Goal: Task Accomplishment & Management: Complete application form

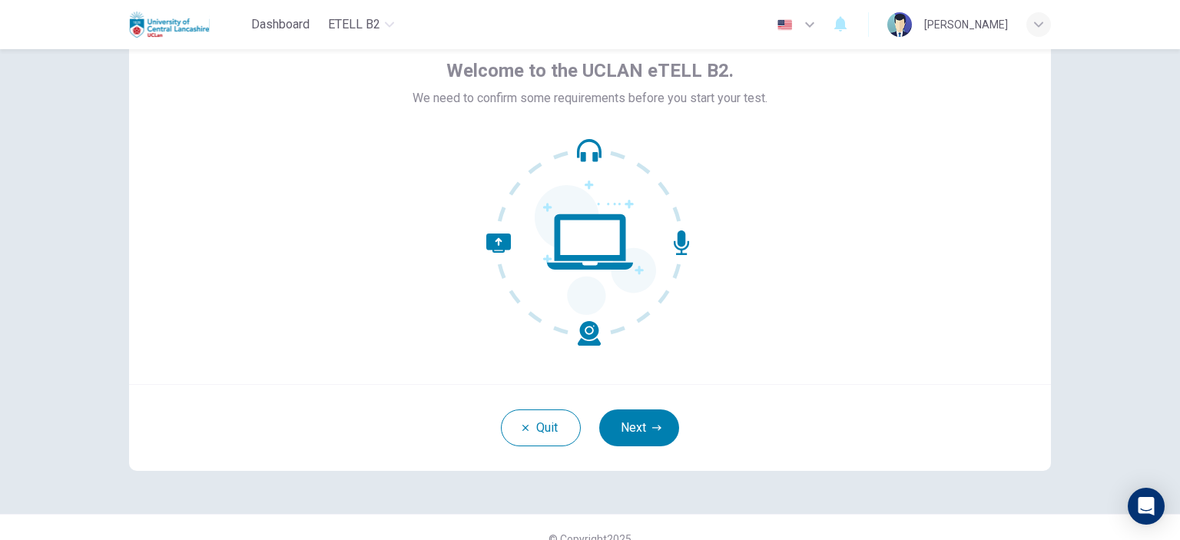
scroll to position [99, 0]
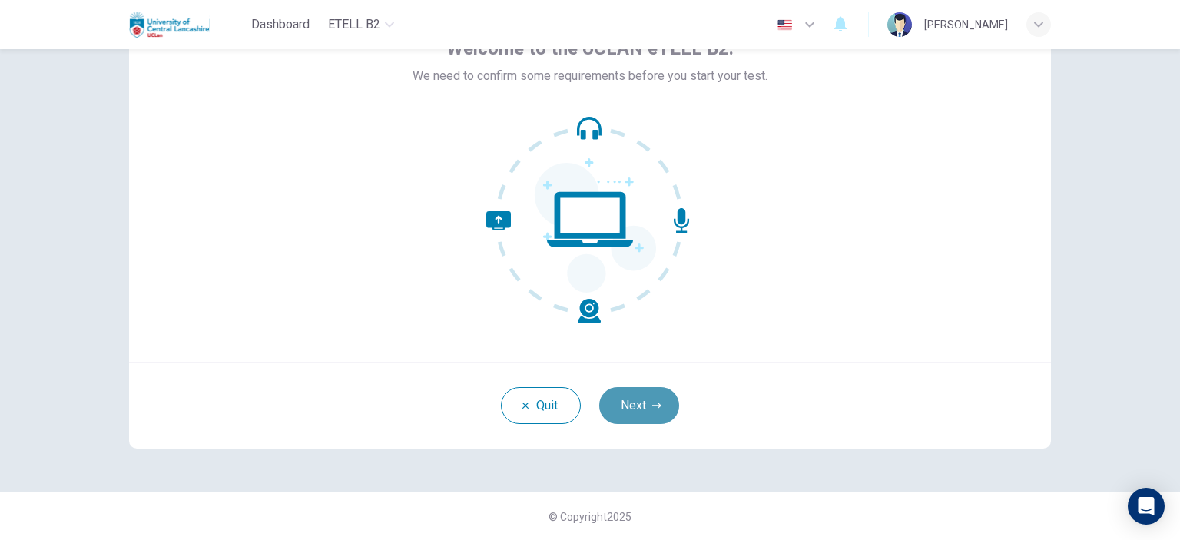
click at [628, 412] on button "Next" at bounding box center [639, 405] width 80 height 37
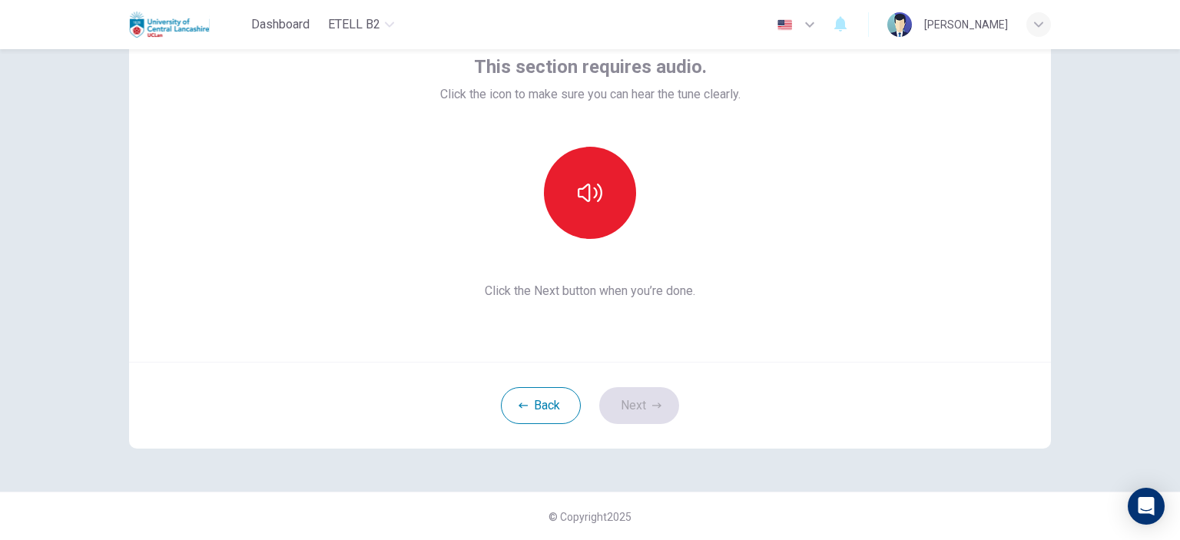
scroll to position [22, 0]
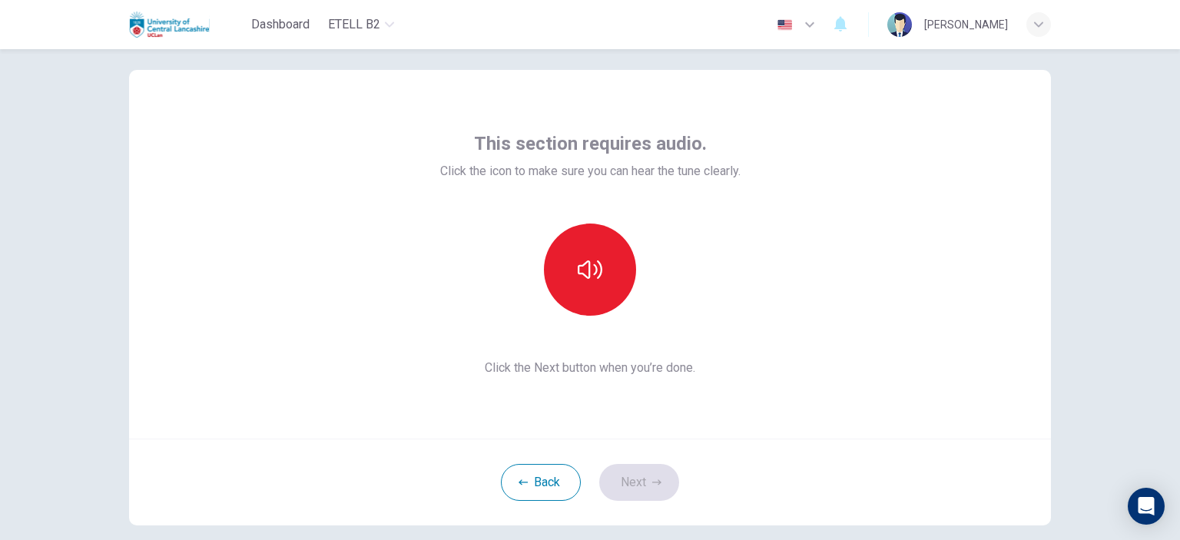
click at [579, 216] on div "This section requires audio. Click the icon to make sure you can hear the tune …" at bounding box center [590, 254] width 300 height 246
click at [584, 270] on icon "button" at bounding box center [589, 269] width 25 height 18
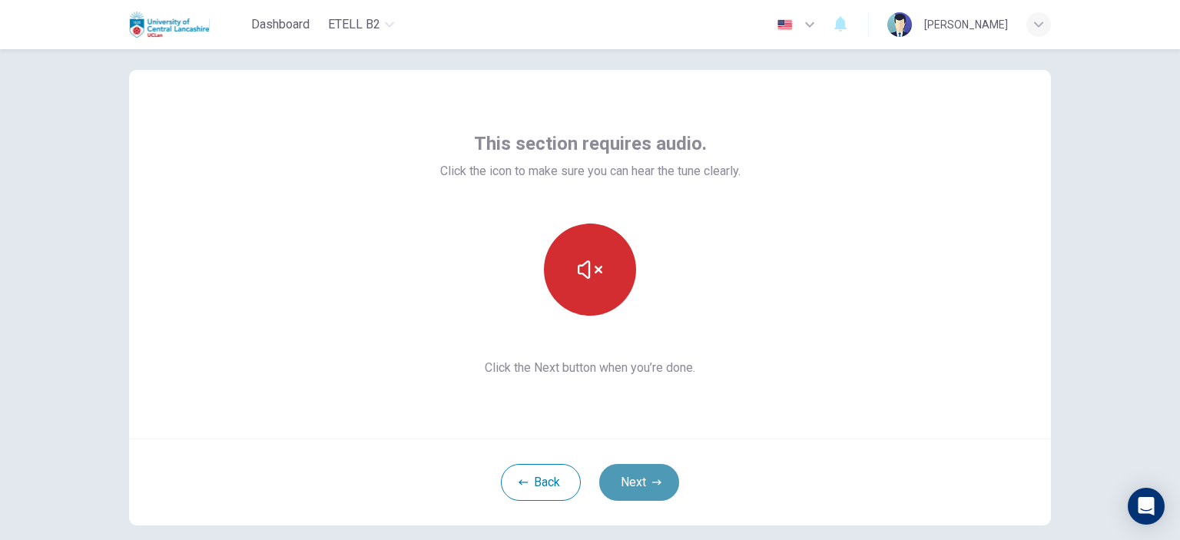
click at [637, 472] on button "Next" at bounding box center [639, 482] width 80 height 37
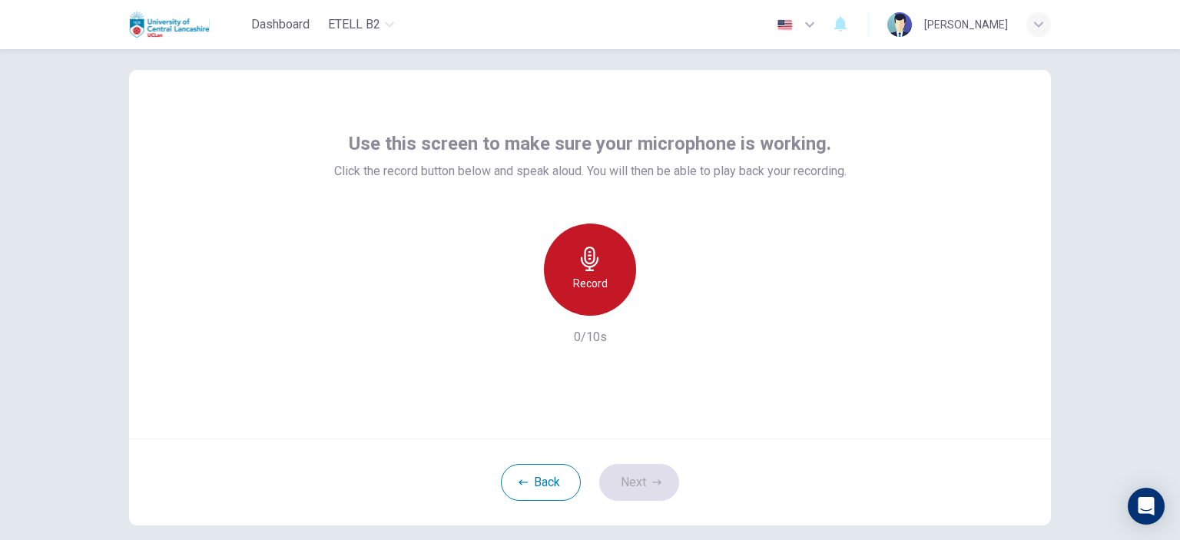
click at [608, 252] on div "Record" at bounding box center [590, 269] width 92 height 92
click at [597, 286] on div "Stop" at bounding box center [590, 269] width 92 height 92
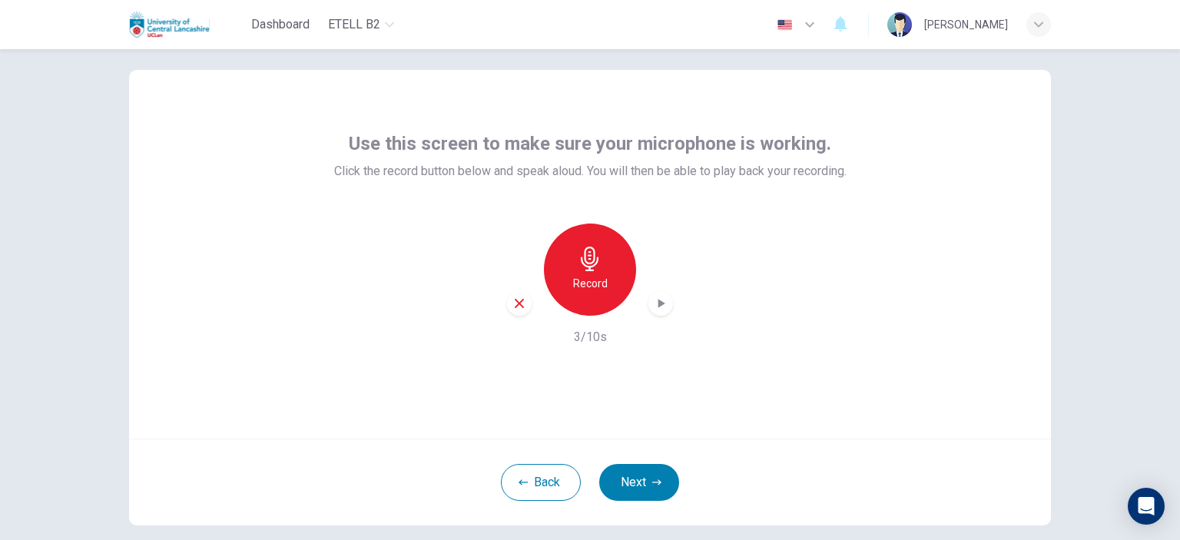
click at [661, 300] on icon "button" at bounding box center [660, 303] width 15 height 15
click at [653, 490] on button "Next" at bounding box center [639, 482] width 80 height 37
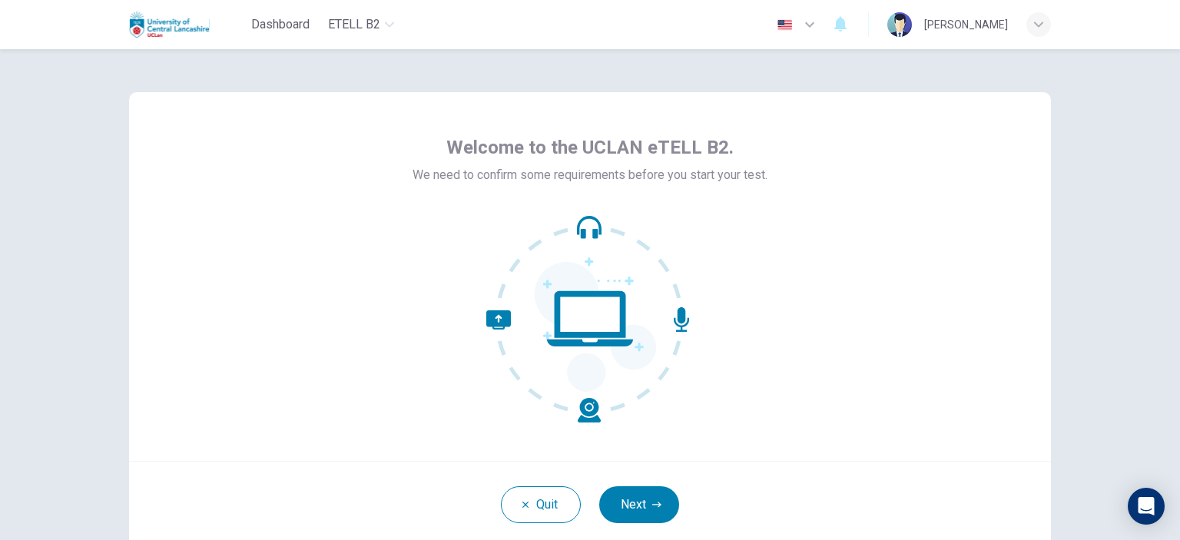
scroll to position [99, 0]
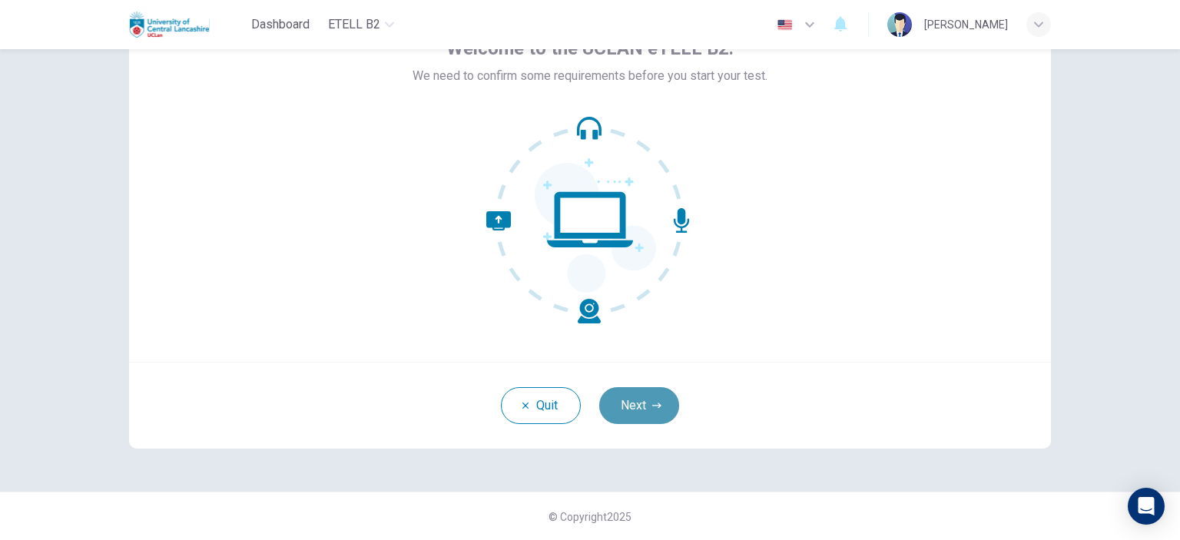
click at [654, 399] on button "Next" at bounding box center [639, 405] width 80 height 37
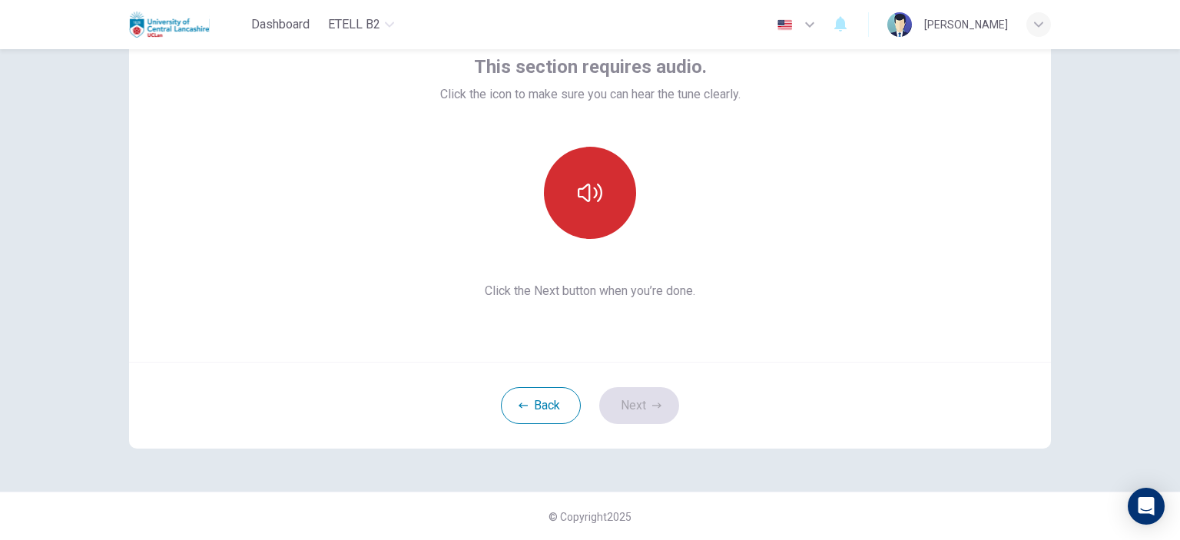
click at [610, 215] on button "button" at bounding box center [590, 193] width 92 height 92
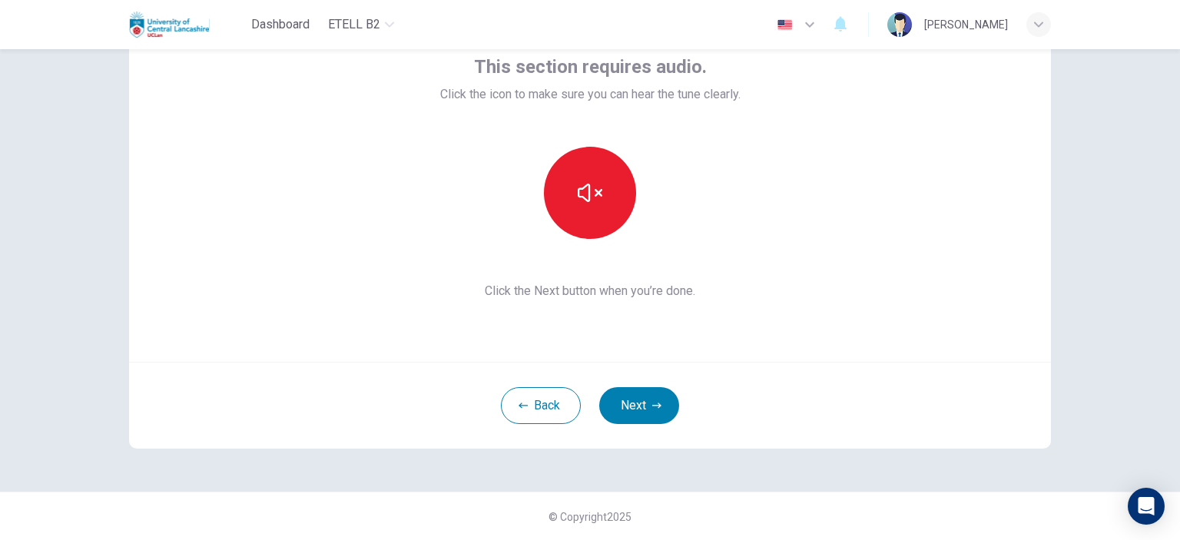
click at [657, 385] on div "Back Next" at bounding box center [589, 405] width 921 height 87
click at [657, 391] on button "Next" at bounding box center [639, 405] width 80 height 37
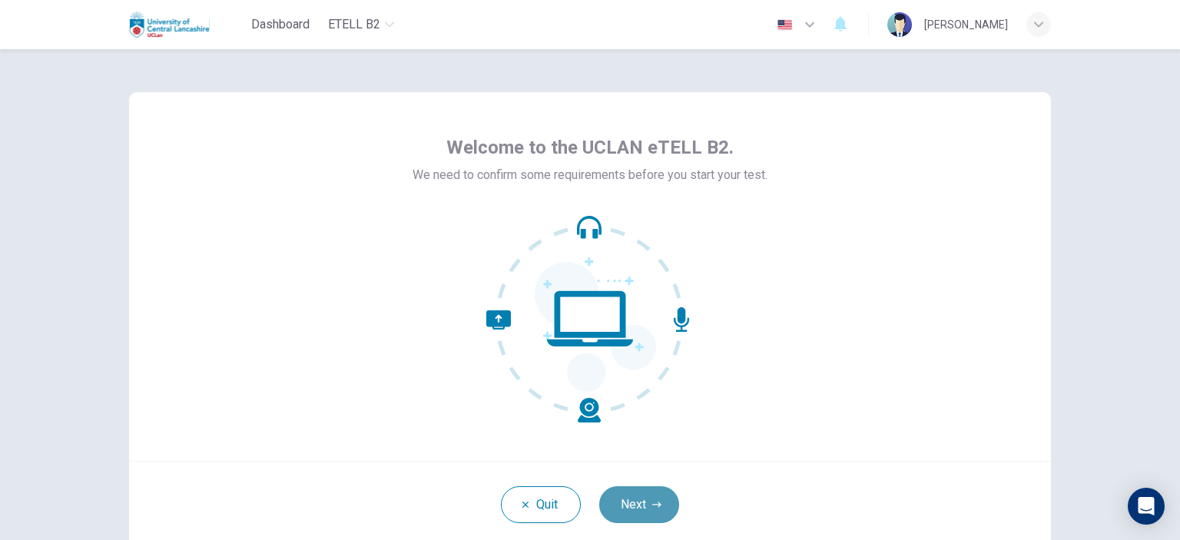
click at [651, 496] on button "Next" at bounding box center [639, 504] width 80 height 37
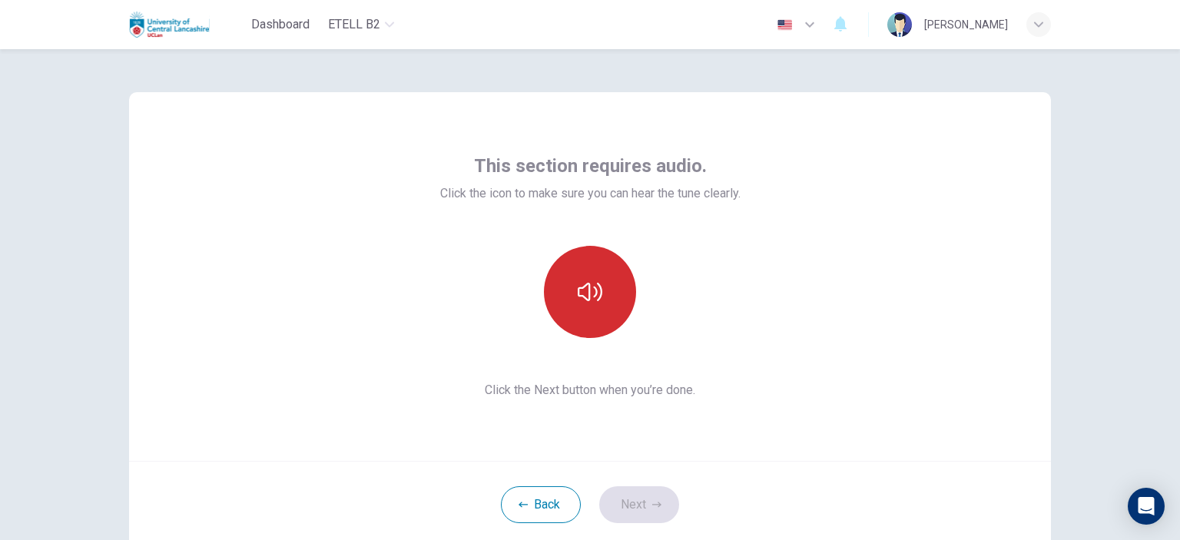
click at [608, 299] on button "button" at bounding box center [590, 292] width 92 height 92
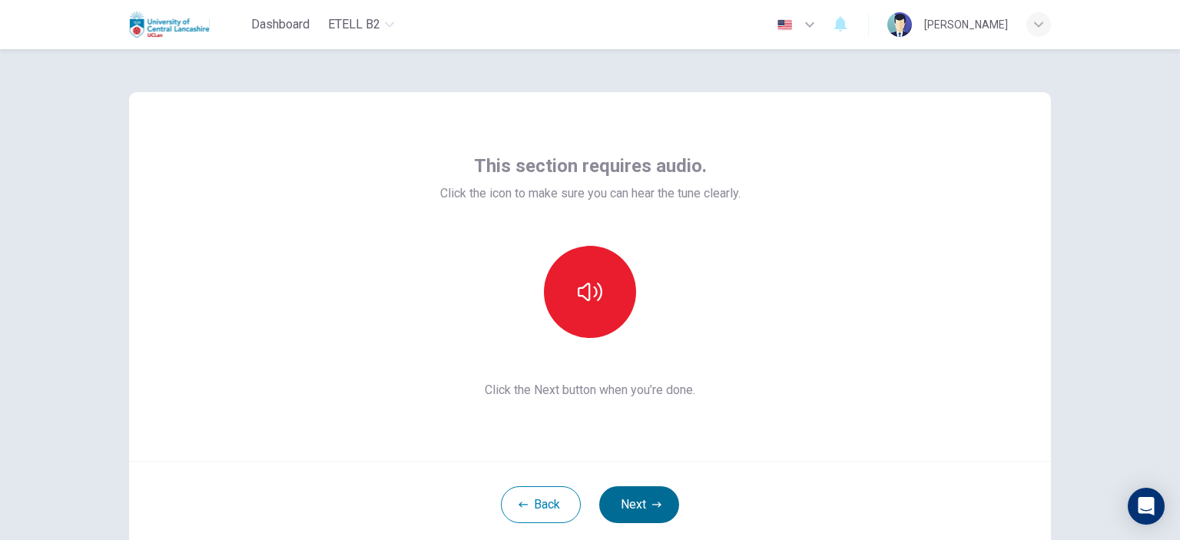
click at [645, 495] on button "Next" at bounding box center [639, 504] width 80 height 37
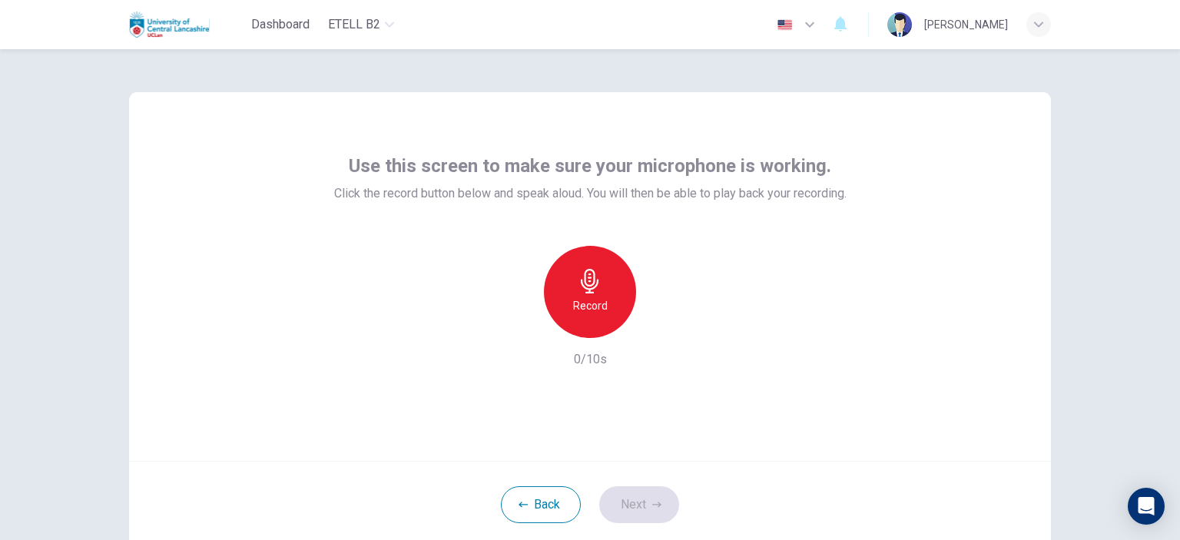
click at [599, 312] on h6 "Record" at bounding box center [590, 305] width 35 height 18
click at [601, 300] on div "Stop" at bounding box center [590, 292] width 92 height 92
click at [659, 321] on icon "button" at bounding box center [660, 325] width 15 height 15
click at [665, 499] on button "Next" at bounding box center [639, 504] width 80 height 37
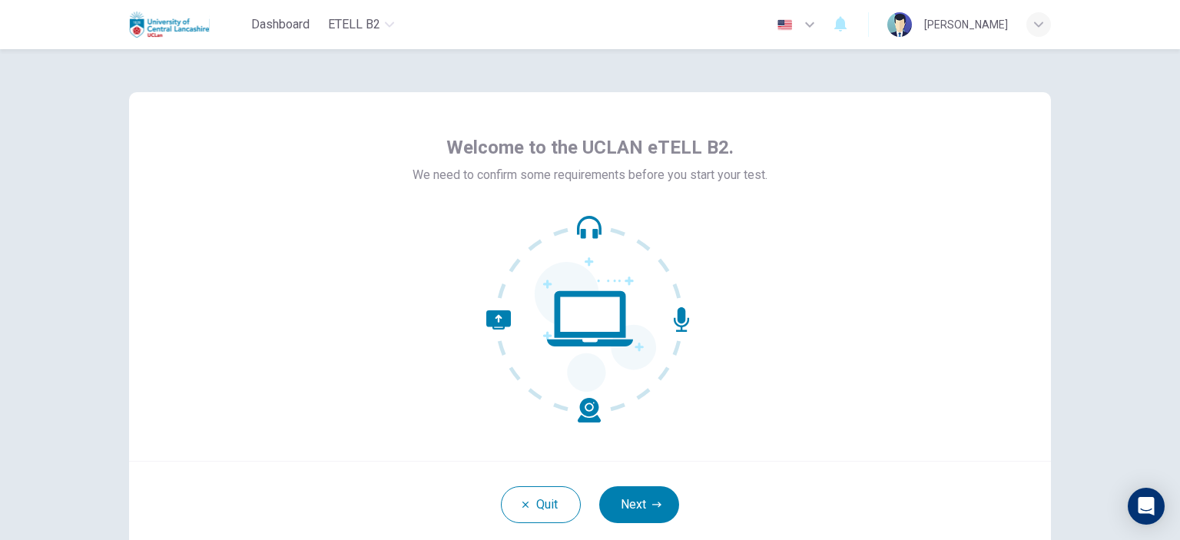
click at [618, 511] on button "Next" at bounding box center [639, 504] width 80 height 37
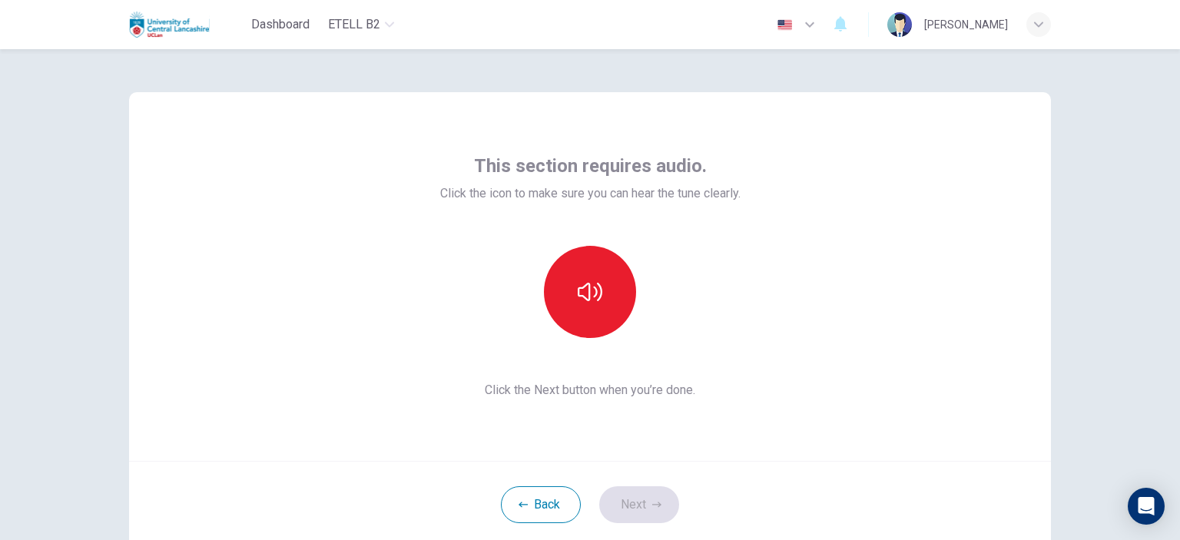
scroll to position [99, 0]
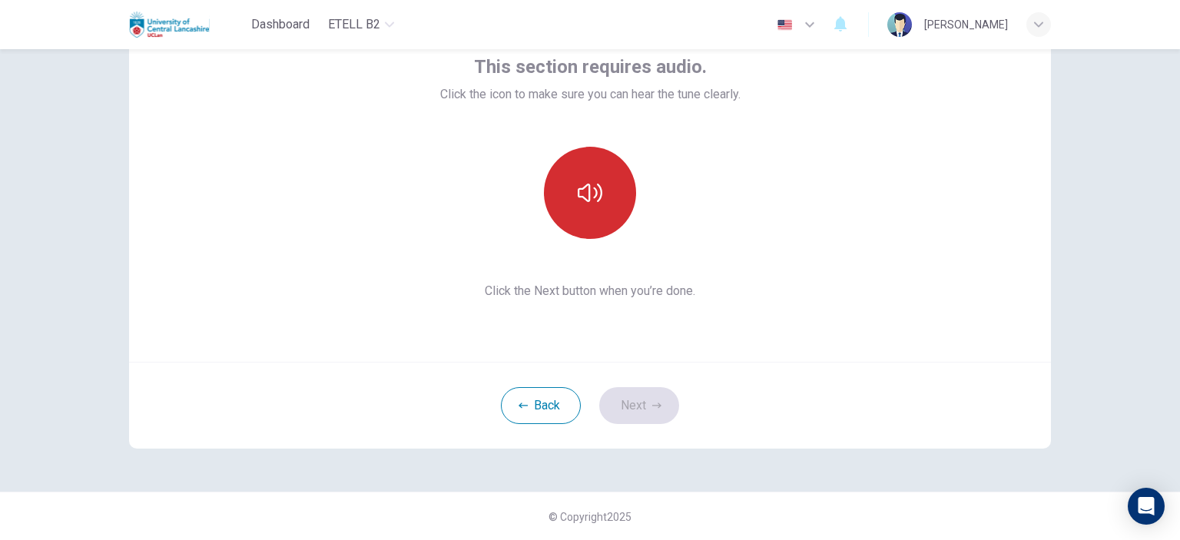
click at [558, 197] on button "button" at bounding box center [590, 193] width 92 height 92
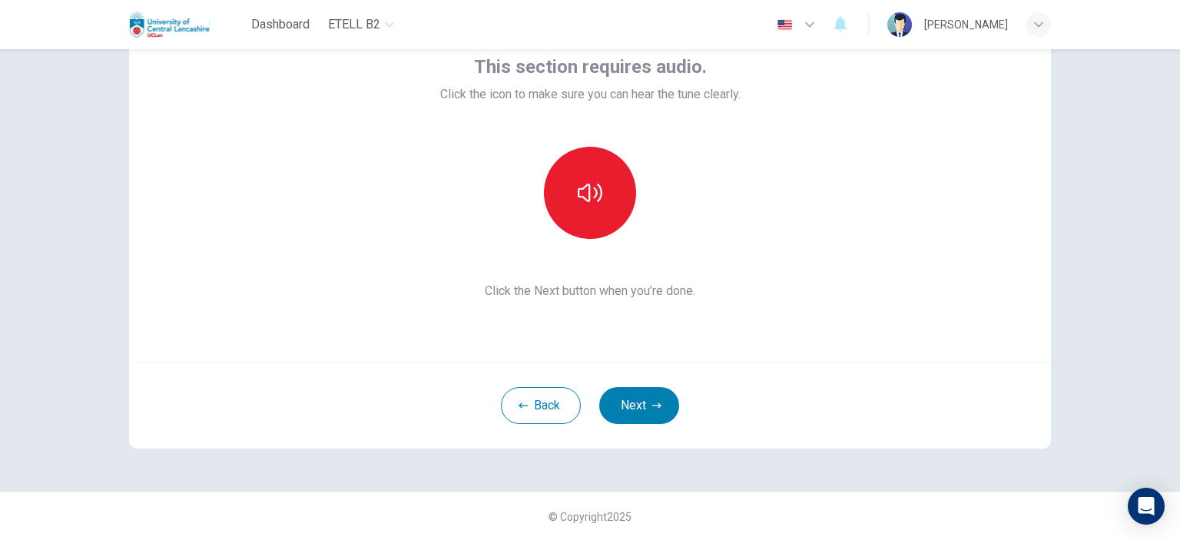
click at [635, 405] on button "Next" at bounding box center [639, 405] width 80 height 37
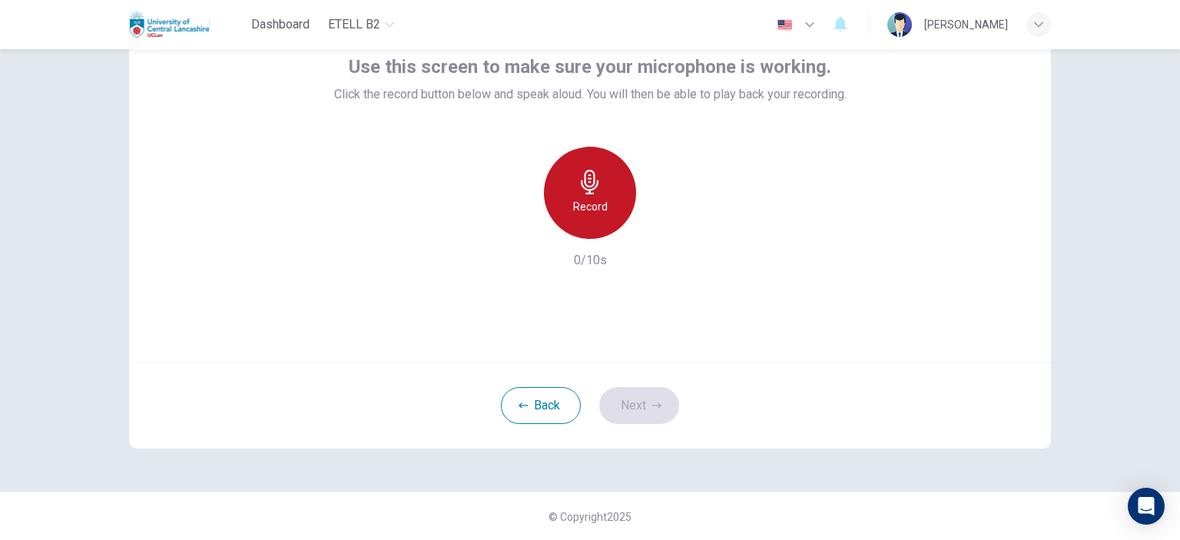
click at [599, 207] on h6 "Record" at bounding box center [590, 206] width 35 height 18
click at [595, 200] on h6 "Stop" at bounding box center [589, 206] width 23 height 18
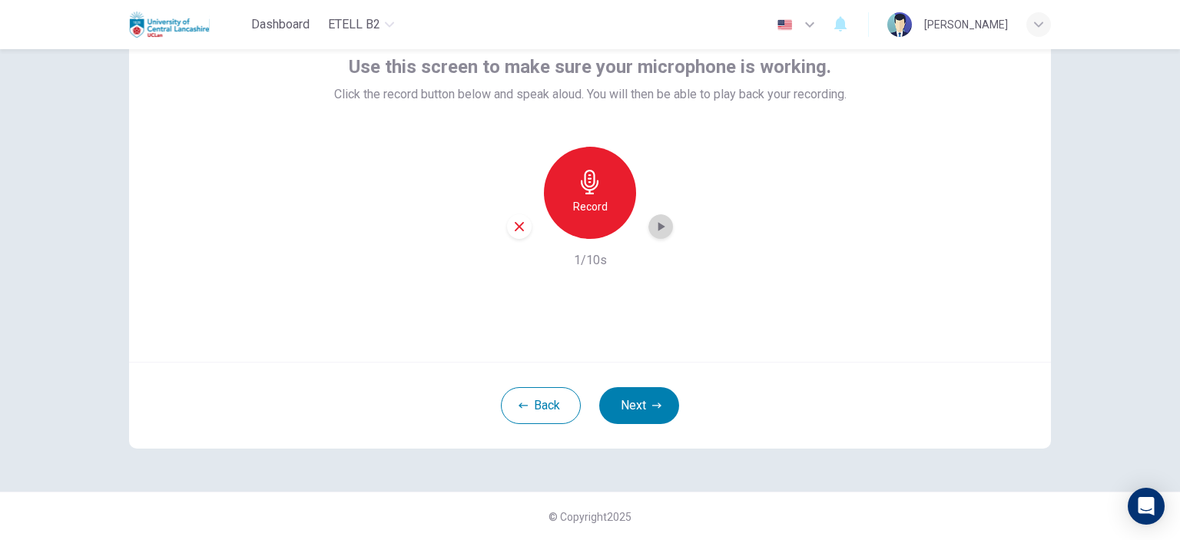
click at [659, 219] on icon "button" at bounding box center [660, 226] width 15 height 15
click at [626, 408] on button "Next" at bounding box center [639, 405] width 80 height 37
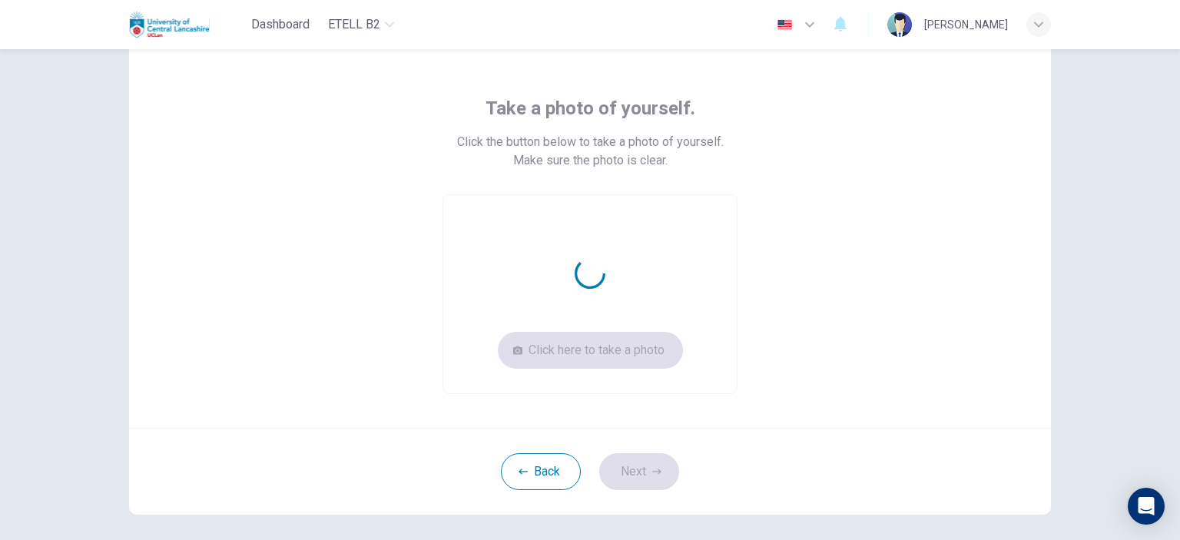
scroll to position [52, 0]
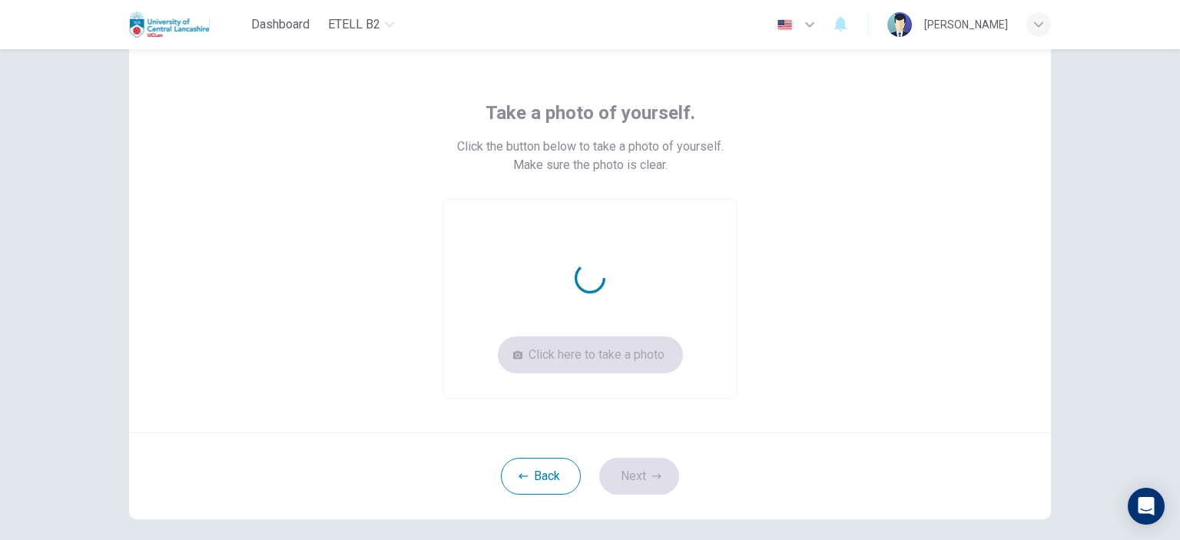
drag, startPoint x: 704, startPoint y: 270, endPoint x: 713, endPoint y: 245, distance: 26.0
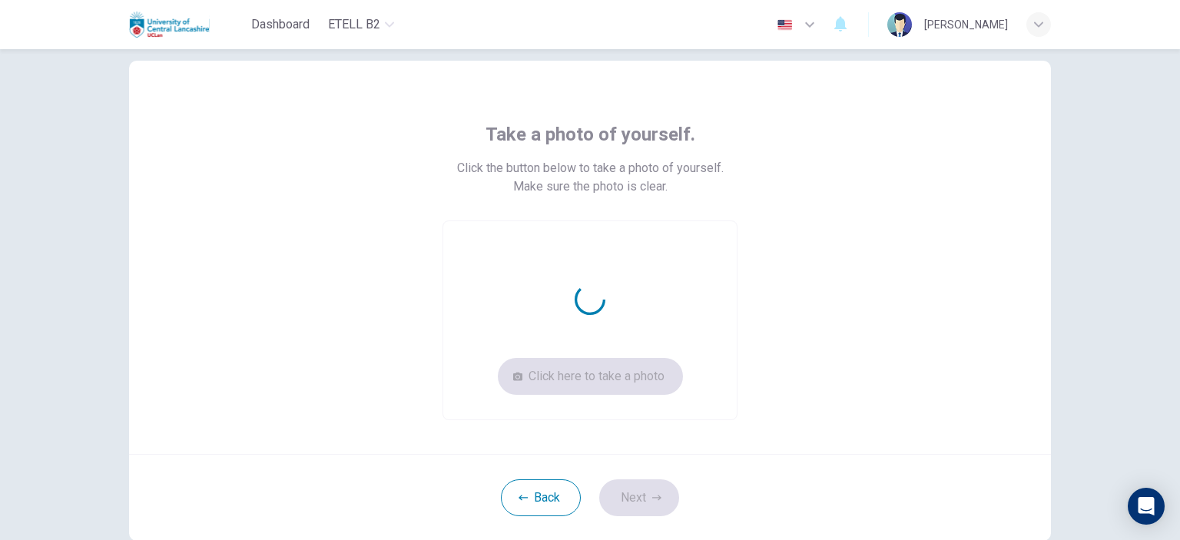
drag, startPoint x: 713, startPoint y: 245, endPoint x: 709, endPoint y: 230, distance: 15.1
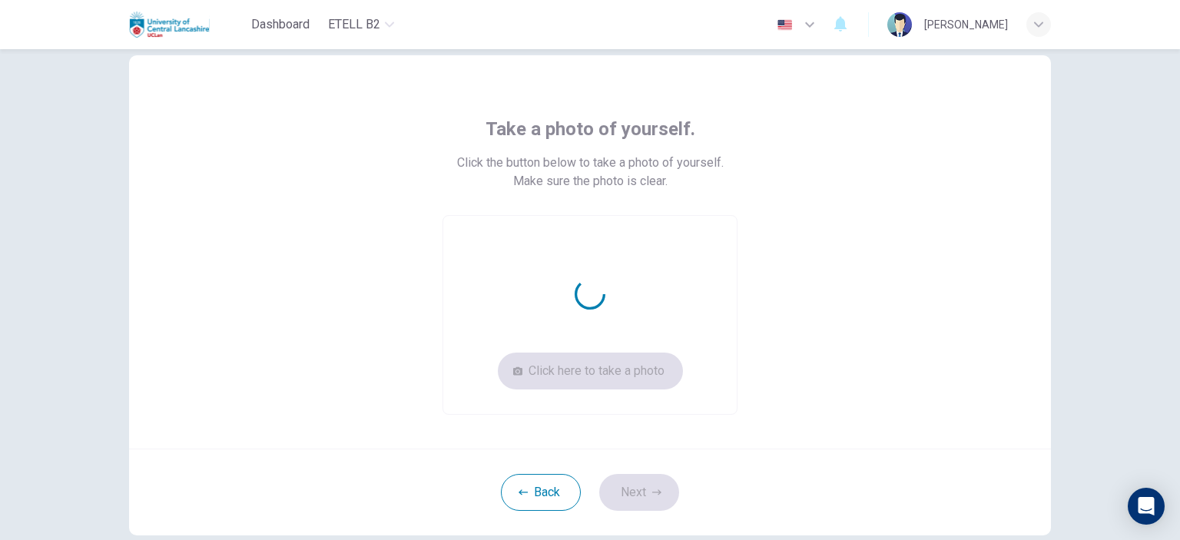
scroll to position [40, 0]
drag, startPoint x: 703, startPoint y: 244, endPoint x: 701, endPoint y: 263, distance: 18.6
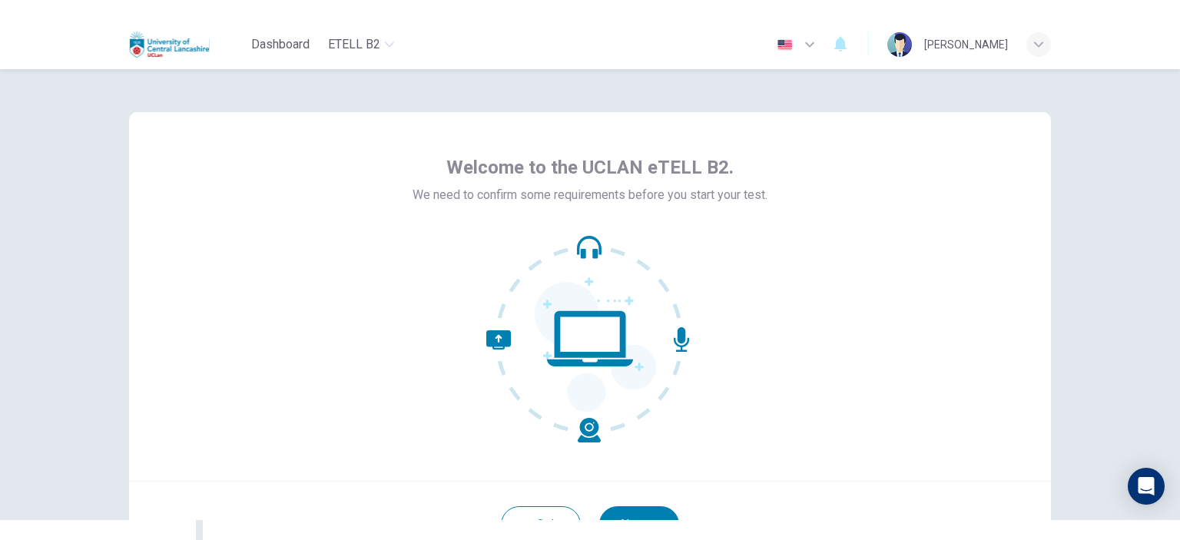
scroll to position [139, 0]
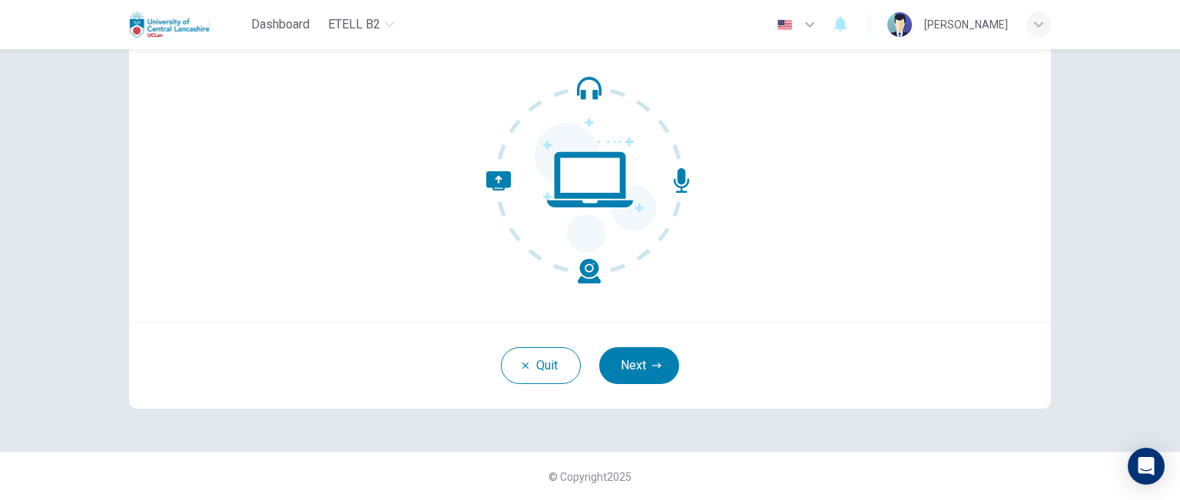
click at [779, 360] on div "Quit Next" at bounding box center [589, 365] width 921 height 87
click at [641, 420] on div "Welcome to the UCLAN eTELL B2. We need to confirm some requirements before you …" at bounding box center [589, 180] width 971 height 541
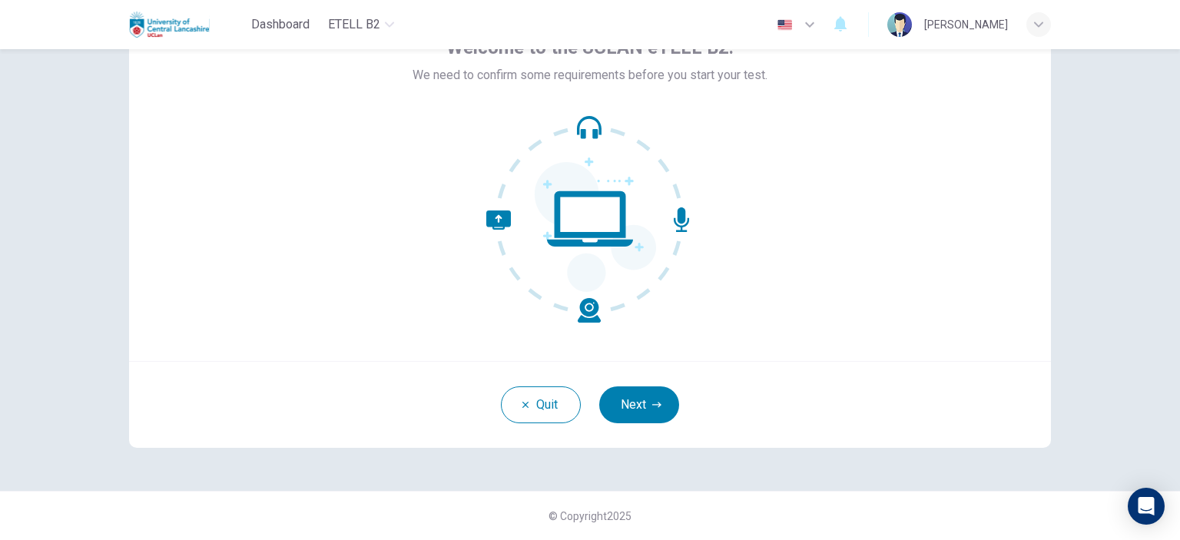
scroll to position [99, 0]
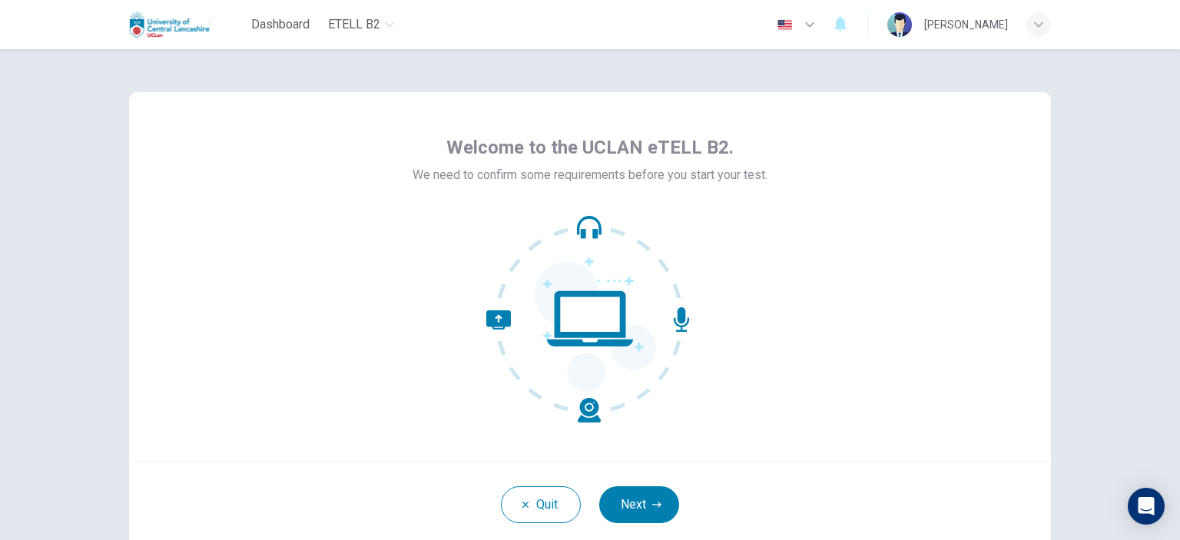
scroll to position [99, 0]
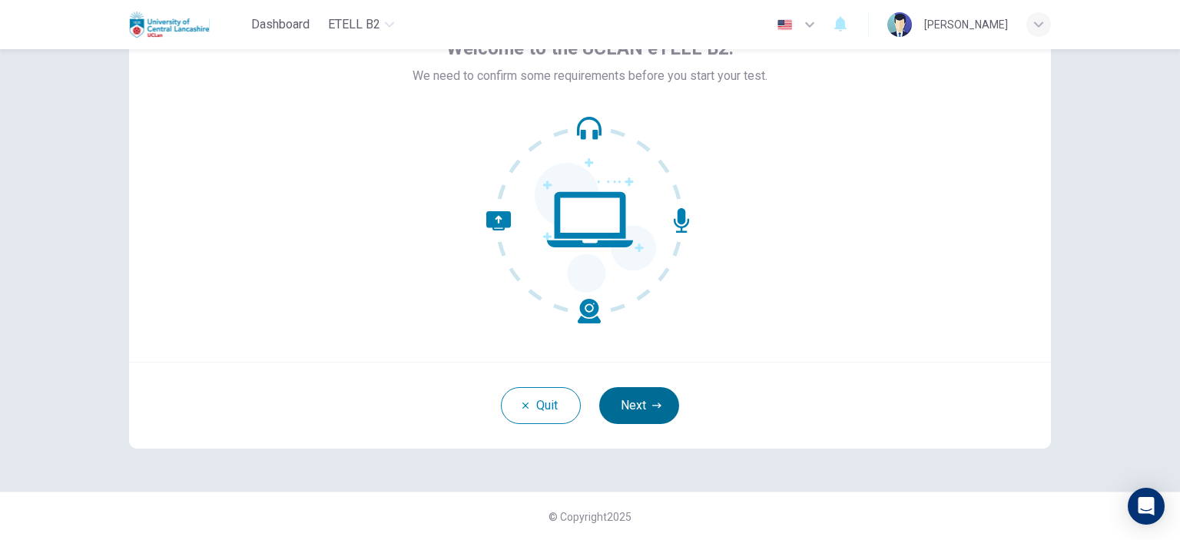
click at [662, 399] on button "Next" at bounding box center [639, 405] width 80 height 37
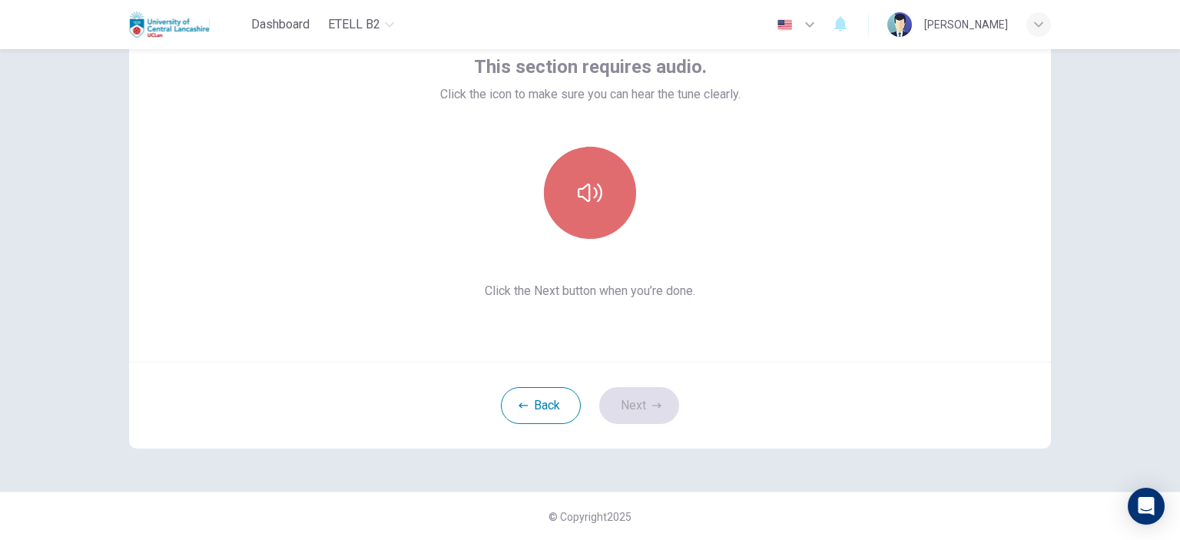
click at [581, 190] on icon "button" at bounding box center [589, 192] width 25 height 25
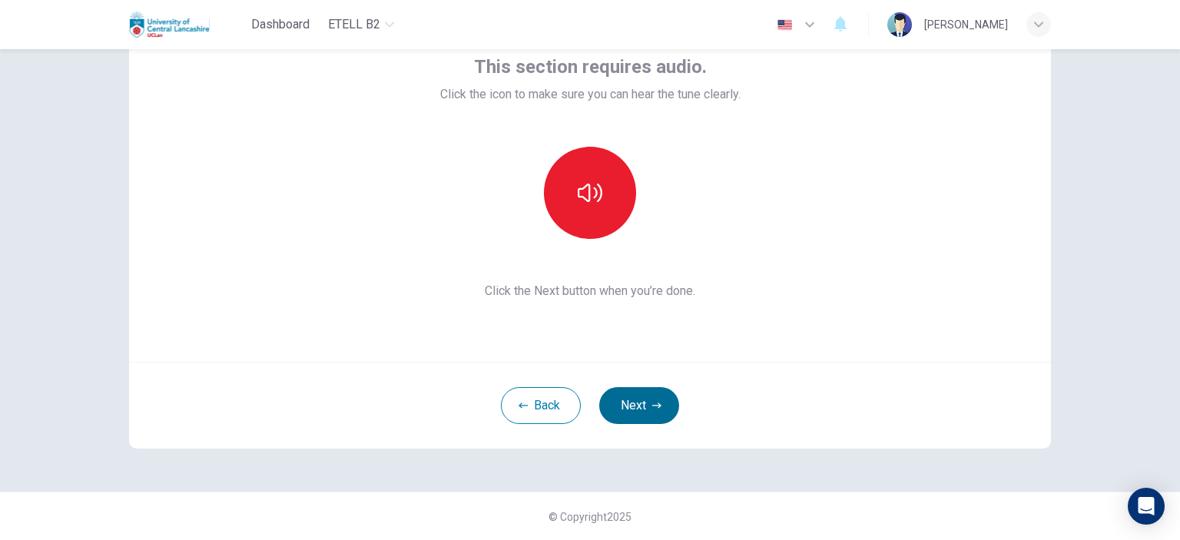
click at [654, 416] on button "Next" at bounding box center [639, 405] width 80 height 37
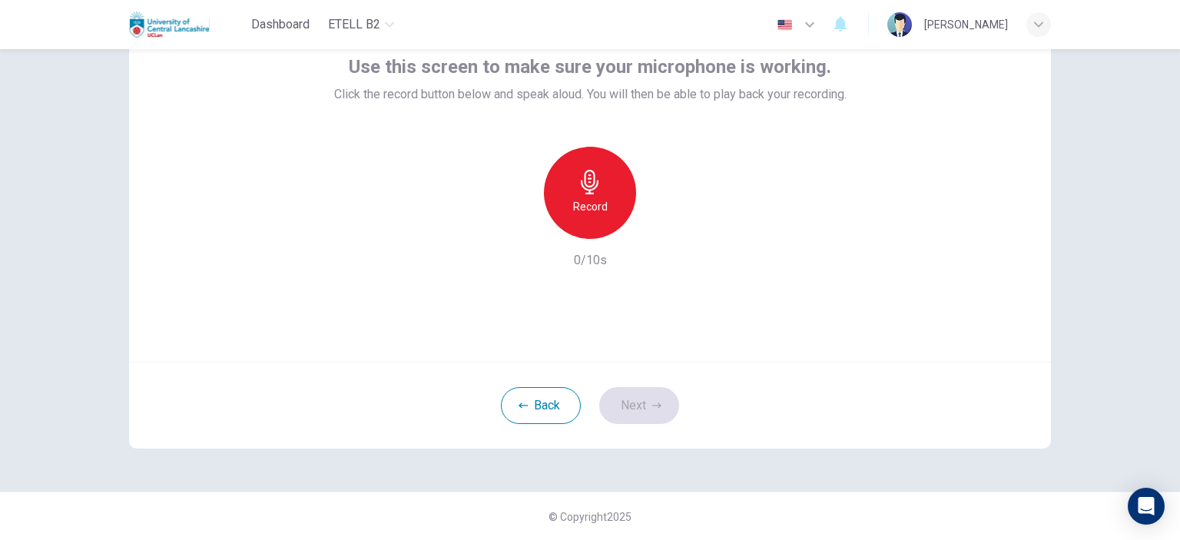
click at [584, 174] on icon "button" at bounding box center [589, 182] width 25 height 25
drag, startPoint x: 659, startPoint y: 242, endPoint x: 655, endPoint y: 235, distance: 7.9
click at [658, 242] on div "Record 2/10s" at bounding box center [590, 208] width 512 height 123
click at [655, 235] on div "button" at bounding box center [660, 226] width 25 height 25
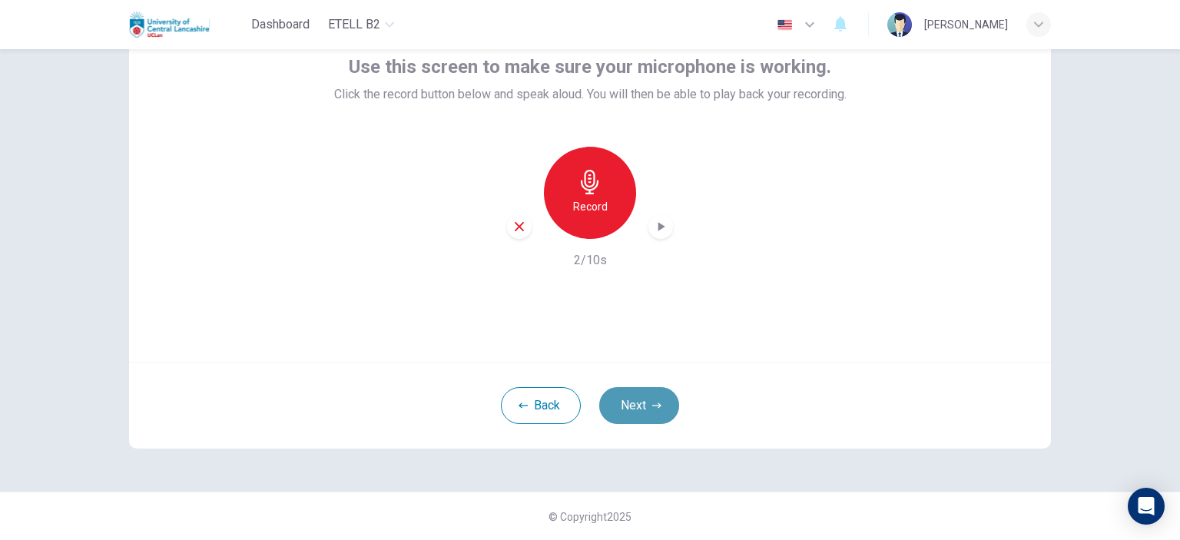
click at [620, 397] on button "Next" at bounding box center [639, 405] width 80 height 37
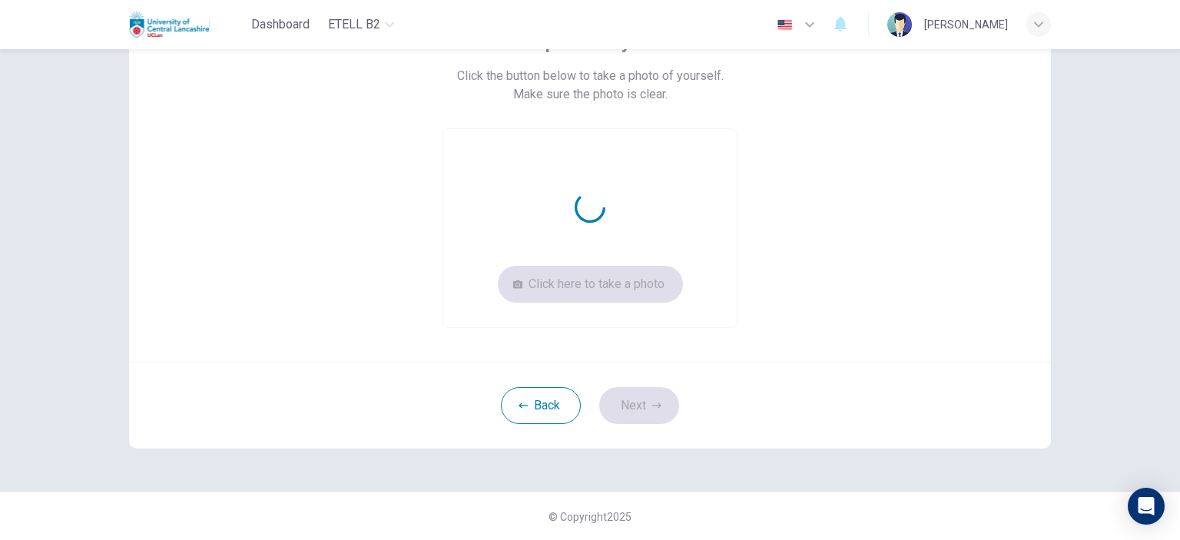
scroll to position [0, 0]
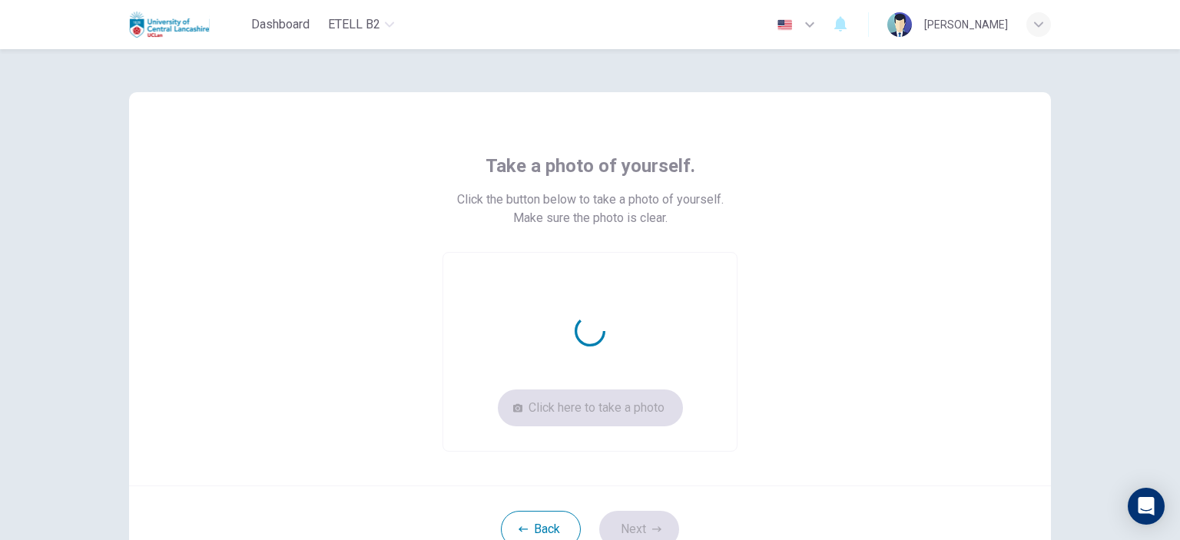
click at [620, 417] on div "Click here to take a photo" at bounding box center [589, 352] width 295 height 200
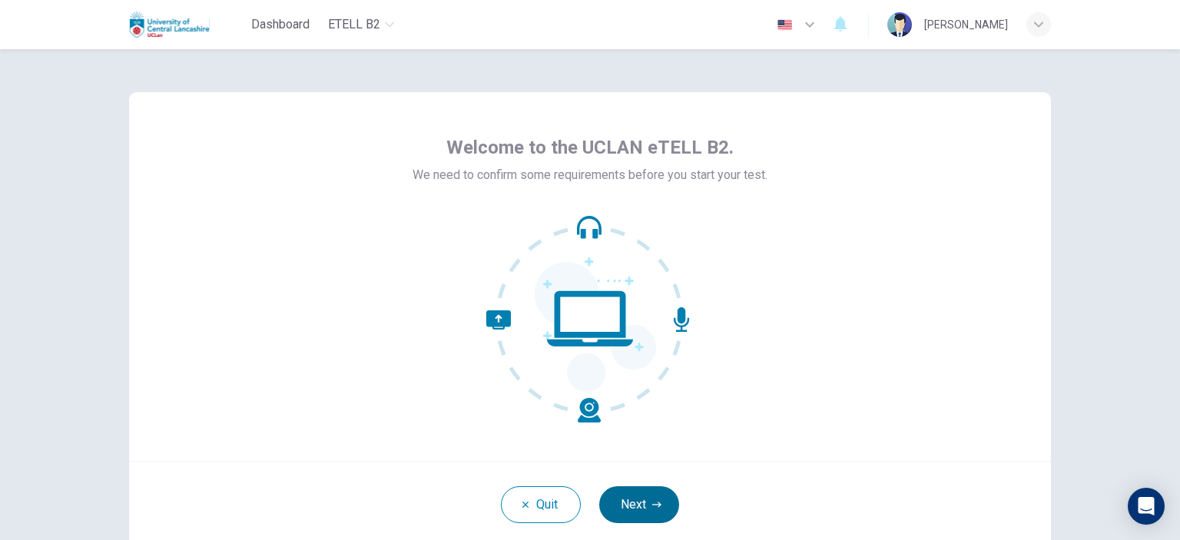
click at [645, 505] on button "Next" at bounding box center [639, 504] width 80 height 37
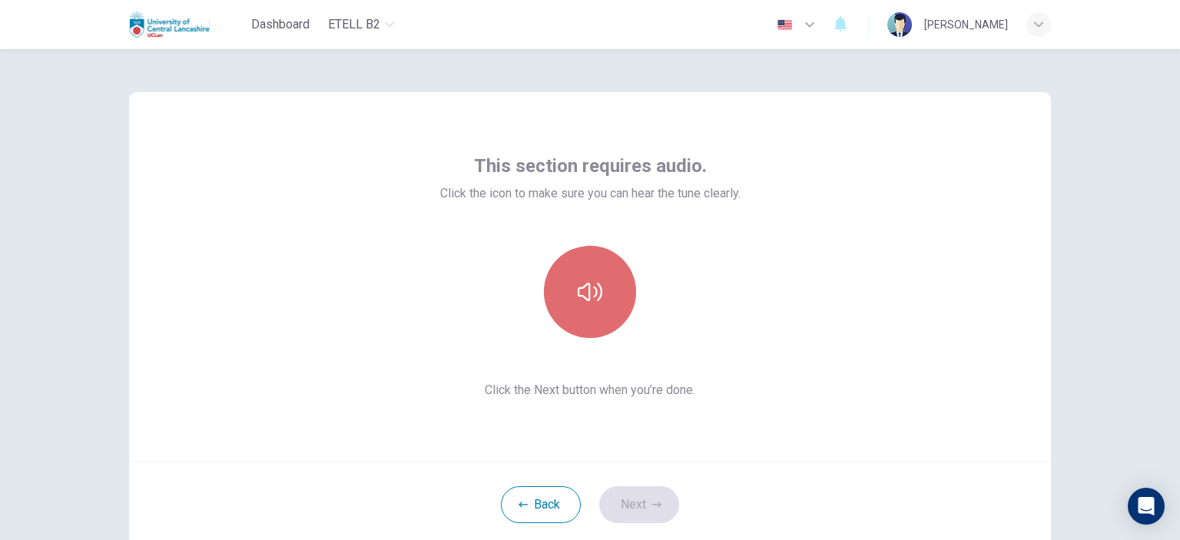
click at [587, 316] on button "button" at bounding box center [590, 292] width 92 height 92
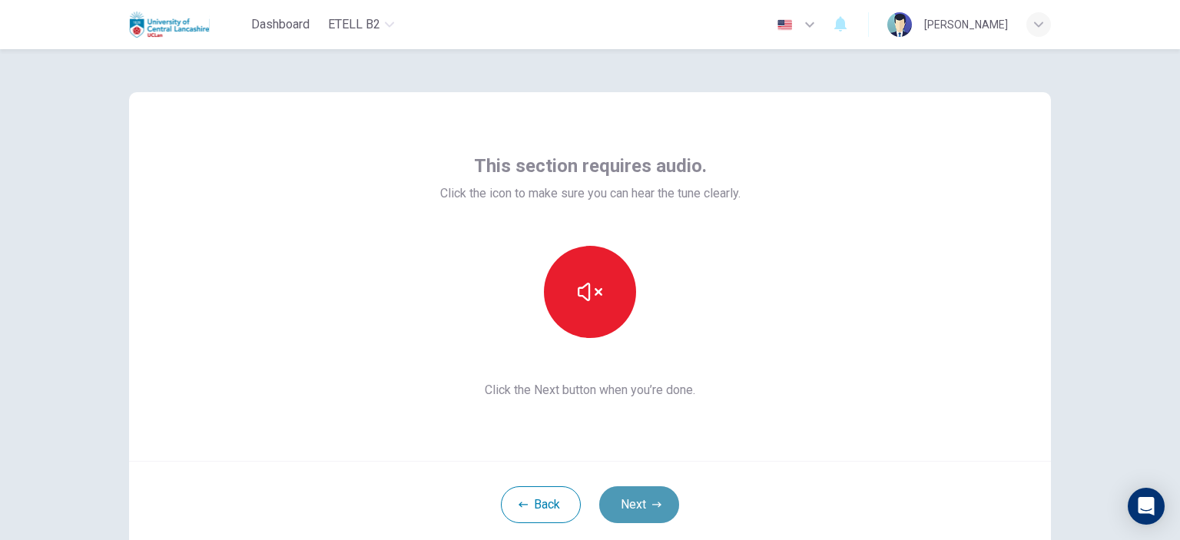
click at [636, 492] on button "Next" at bounding box center [639, 504] width 80 height 37
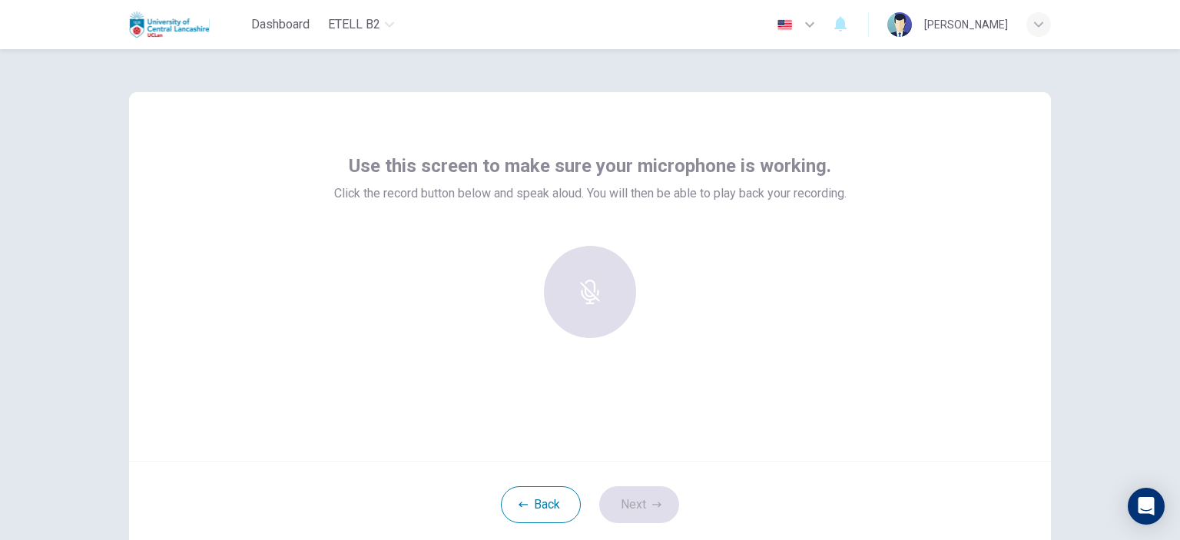
click at [594, 311] on div at bounding box center [590, 292] width 166 height 92
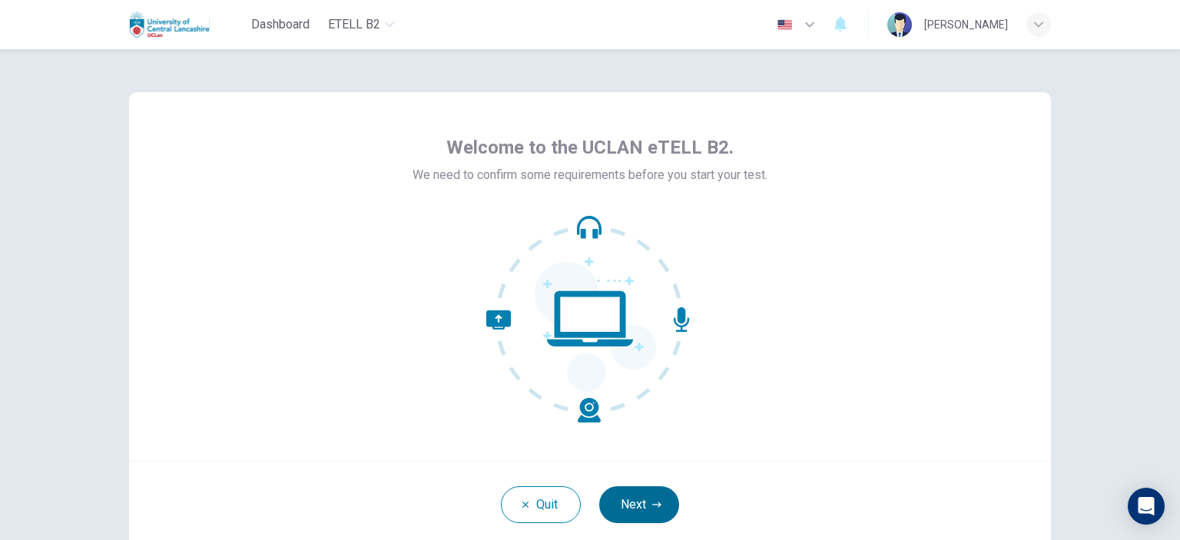
click at [636, 506] on button "Next" at bounding box center [639, 504] width 80 height 37
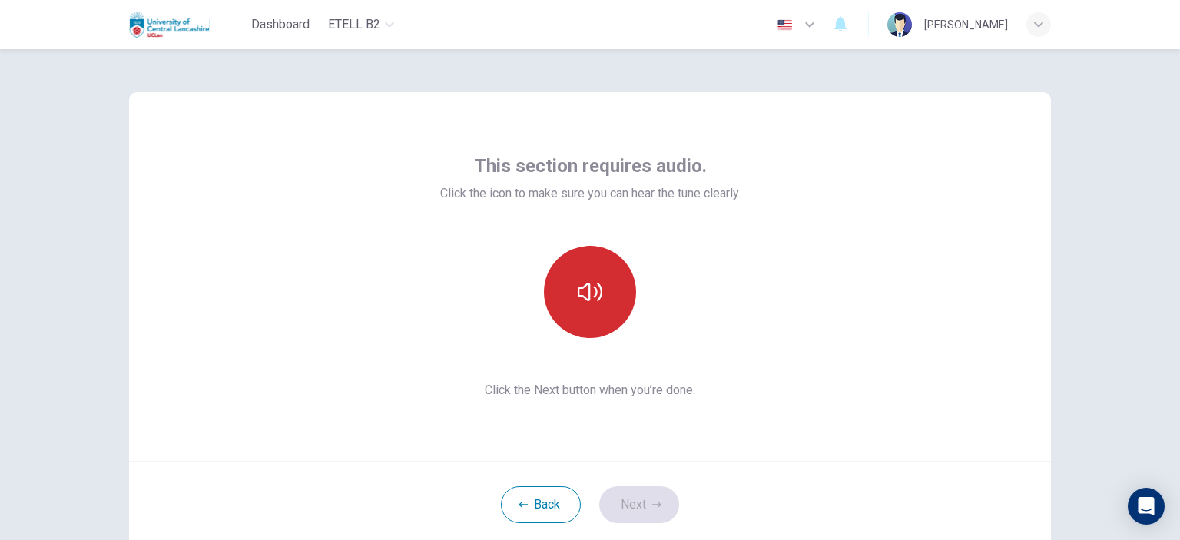
click at [603, 323] on button "button" at bounding box center [590, 292] width 92 height 92
click at [601, 316] on button "button" at bounding box center [590, 292] width 92 height 92
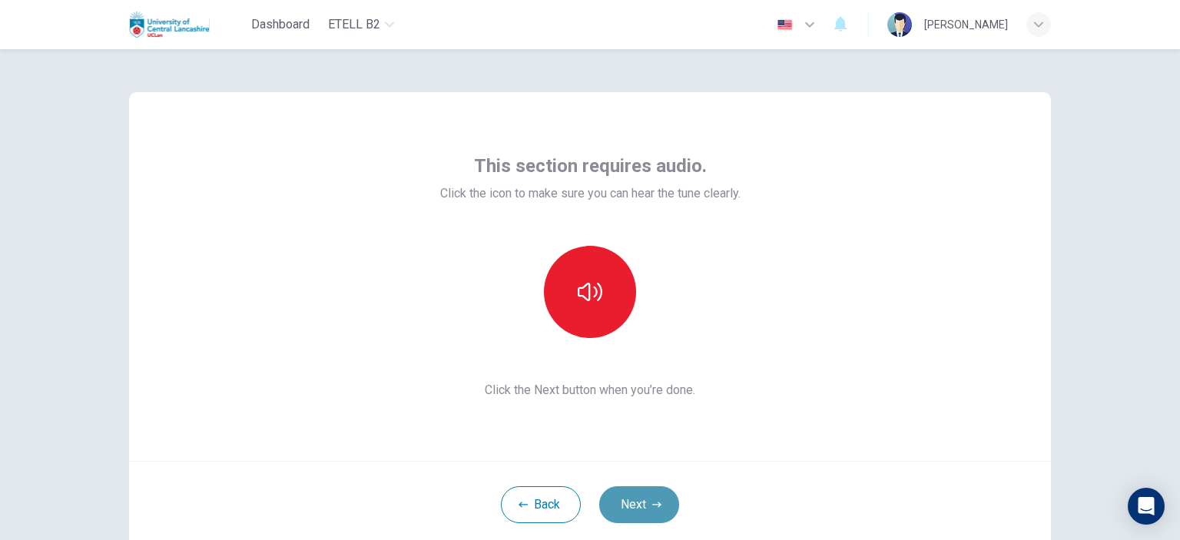
click at [646, 505] on button "Next" at bounding box center [639, 504] width 80 height 37
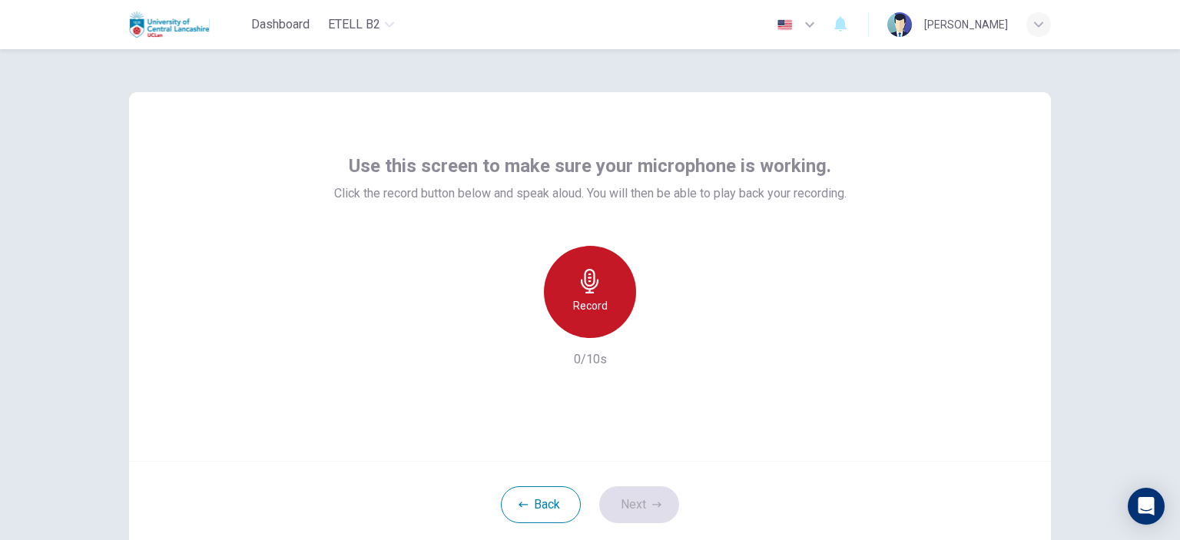
click at [593, 309] on h6 "Record" at bounding box center [590, 305] width 35 height 18
click at [593, 309] on h6 "Stop" at bounding box center [589, 305] width 23 height 18
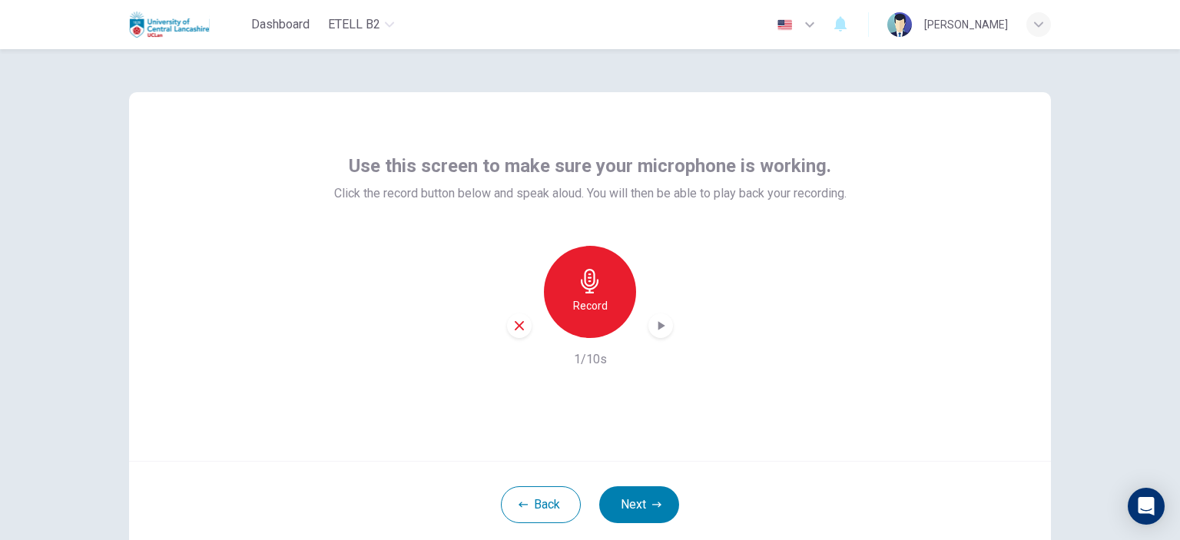
click at [660, 329] on icon "button" at bounding box center [660, 325] width 15 height 15
click at [642, 504] on button "Next" at bounding box center [639, 504] width 80 height 37
